Goal: Task Accomplishment & Management: Use online tool/utility

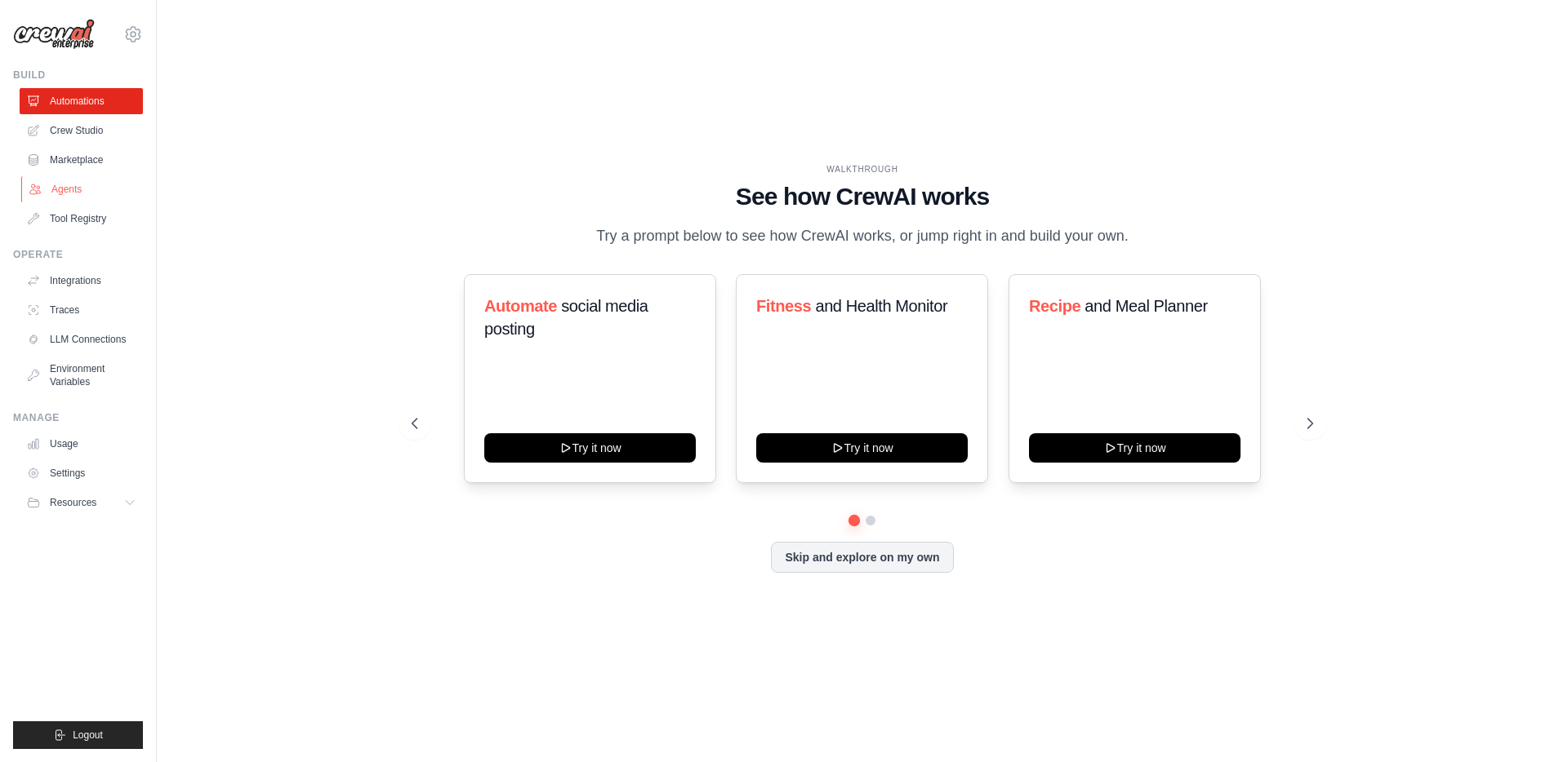
click at [67, 196] on link "Agents" at bounding box center [82, 189] width 124 height 26
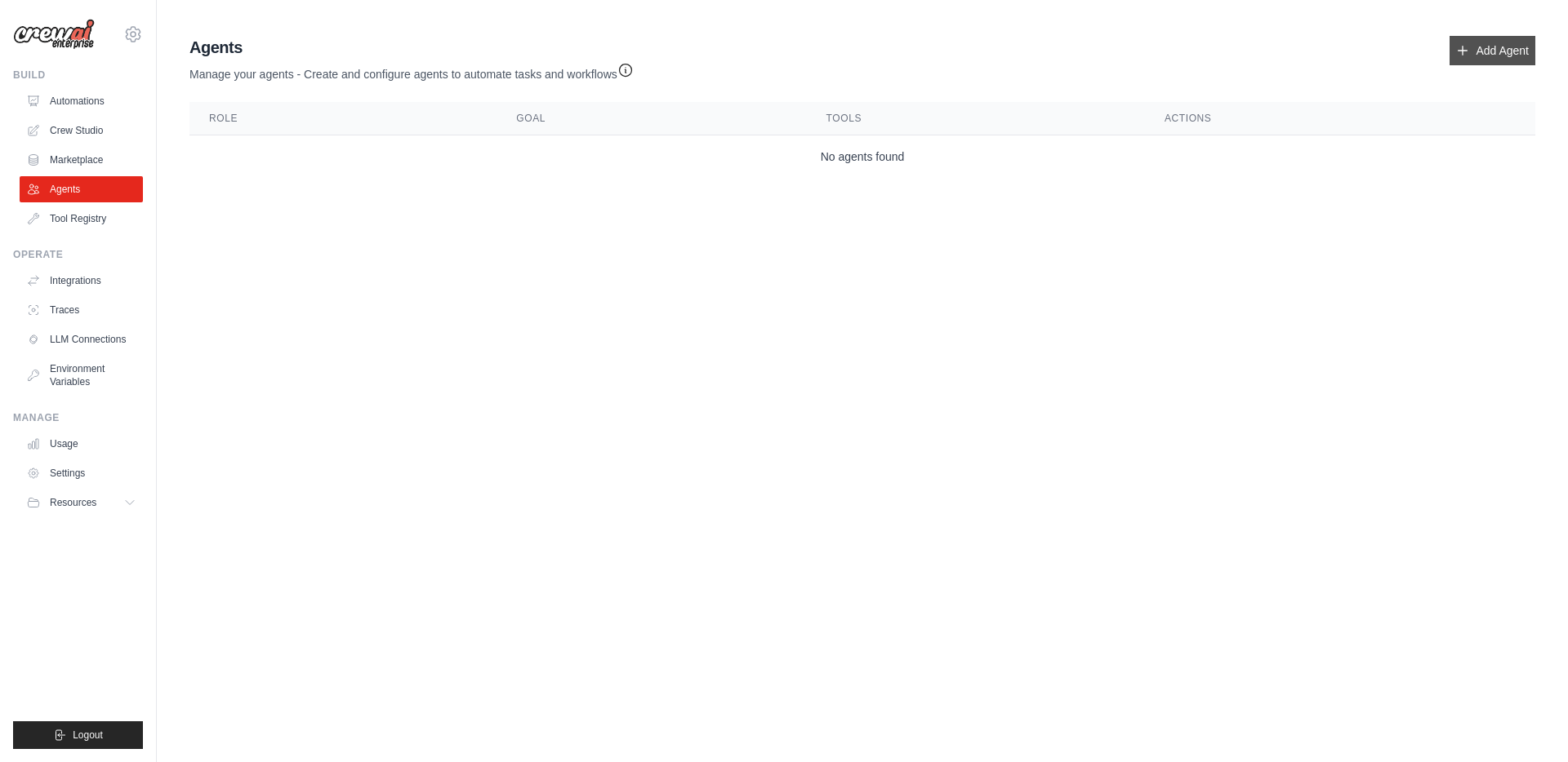
click at [1461, 49] on icon at bounding box center [1463, 51] width 13 height 13
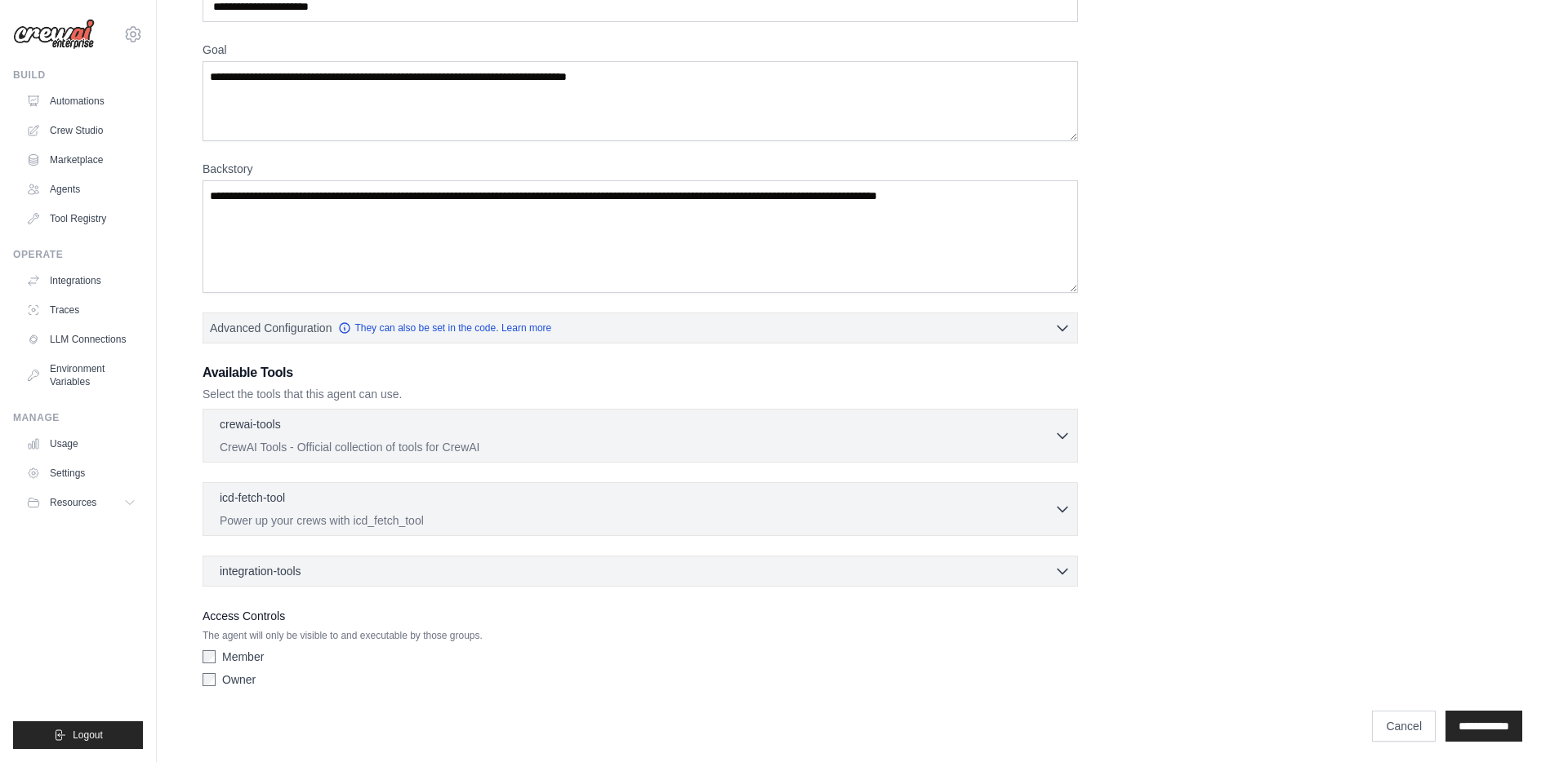
scroll to position [114, 0]
